Goal: Task Accomplishment & Management: Complete application form

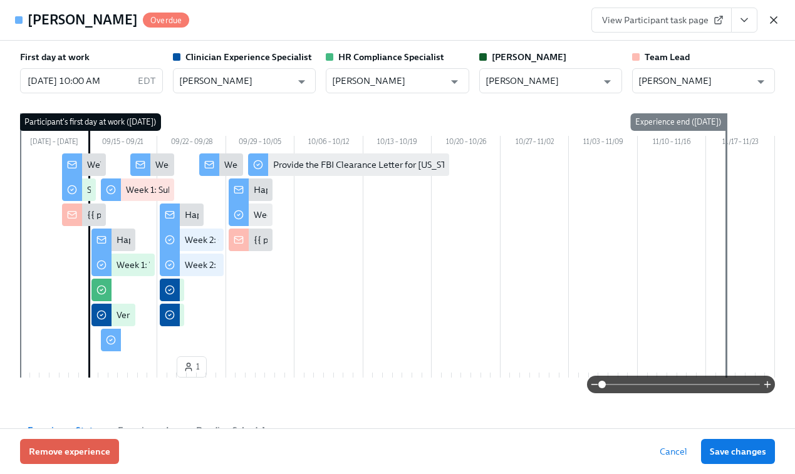
scroll to position [0, 7916]
click at [773, 21] on icon "button" at bounding box center [774, 20] width 6 height 6
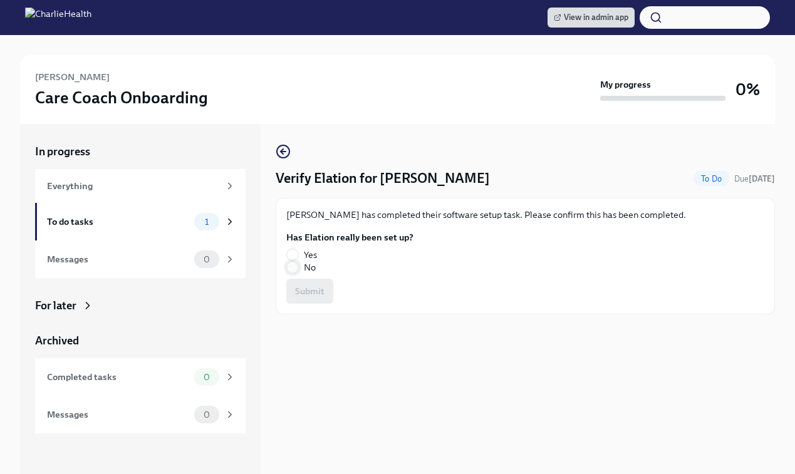
click at [292, 266] on input "No" at bounding box center [292, 267] width 11 height 11
radio input "true"
click at [298, 281] on button "Submit" at bounding box center [309, 291] width 47 height 25
